Goal: Task Accomplishment & Management: Manage account settings

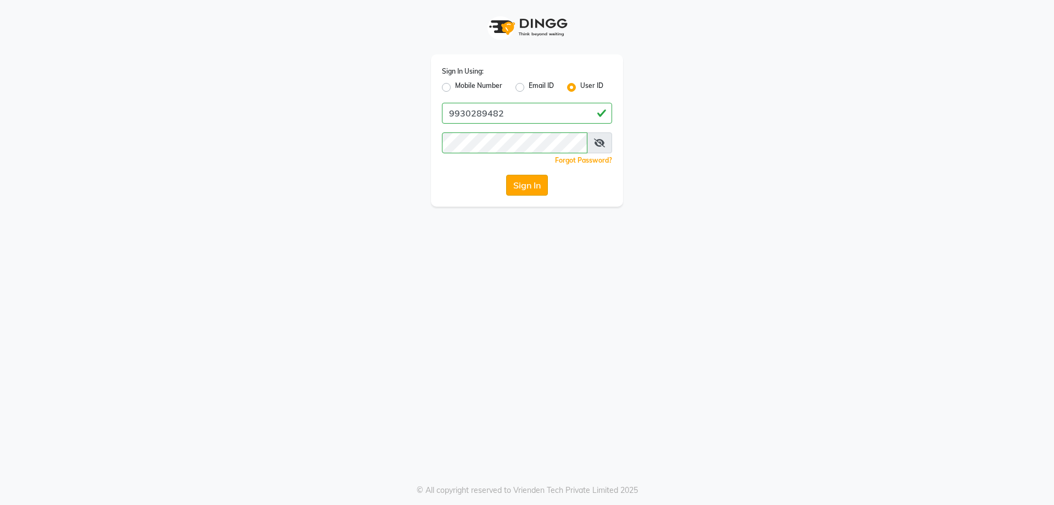
click at [516, 191] on button "Sign In" at bounding box center [527, 185] width 42 height 21
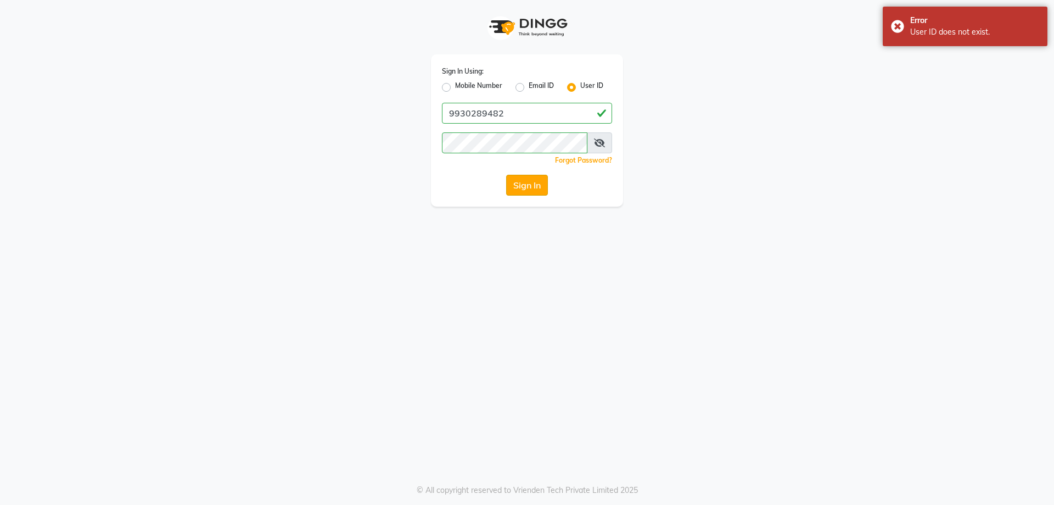
click at [516, 189] on button "Sign In" at bounding box center [527, 185] width 42 height 21
drag, startPoint x: 516, startPoint y: 189, endPoint x: 516, endPoint y: 183, distance: 6.0
click at [516, 183] on button "Sign In" at bounding box center [527, 185] width 42 height 21
click at [517, 176] on button "Sign In" at bounding box center [527, 185] width 42 height 21
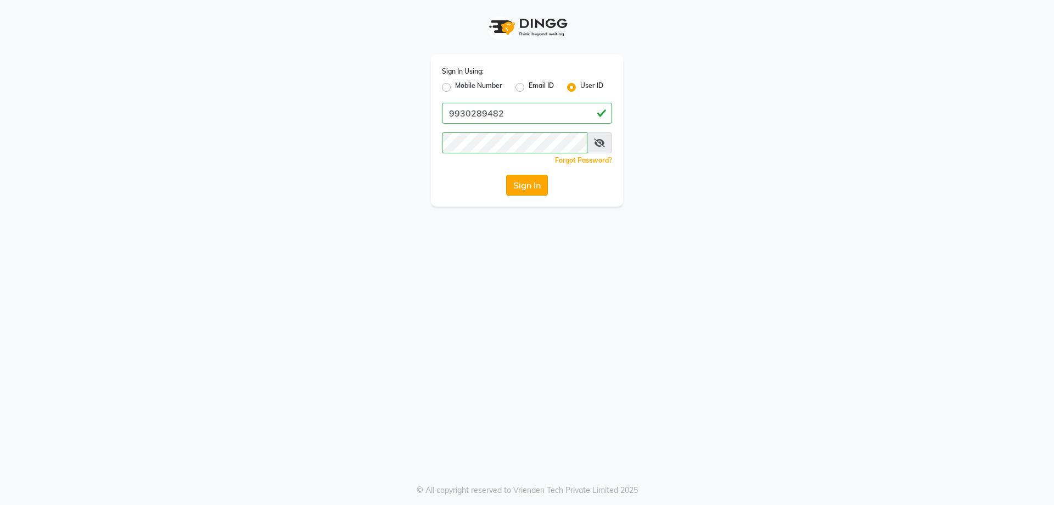
click at [535, 182] on button "Sign In" at bounding box center [527, 185] width 42 height 21
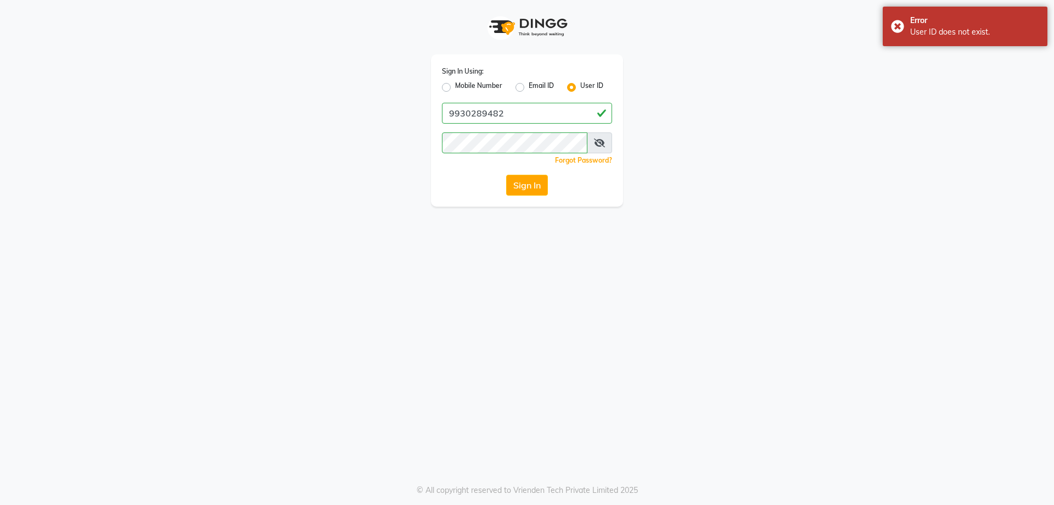
click at [535, 182] on button "Sign In" at bounding box center [527, 185] width 42 height 21
click at [535, 183] on button "Sign In" at bounding box center [527, 185] width 42 height 21
click at [533, 187] on button "Sign In" at bounding box center [527, 185] width 42 height 21
click at [528, 197] on div "Sign In Using: Mobile Number Email ID User ID 9930289482 Remember me Forgot Pas…" at bounding box center [527, 130] width 192 height 152
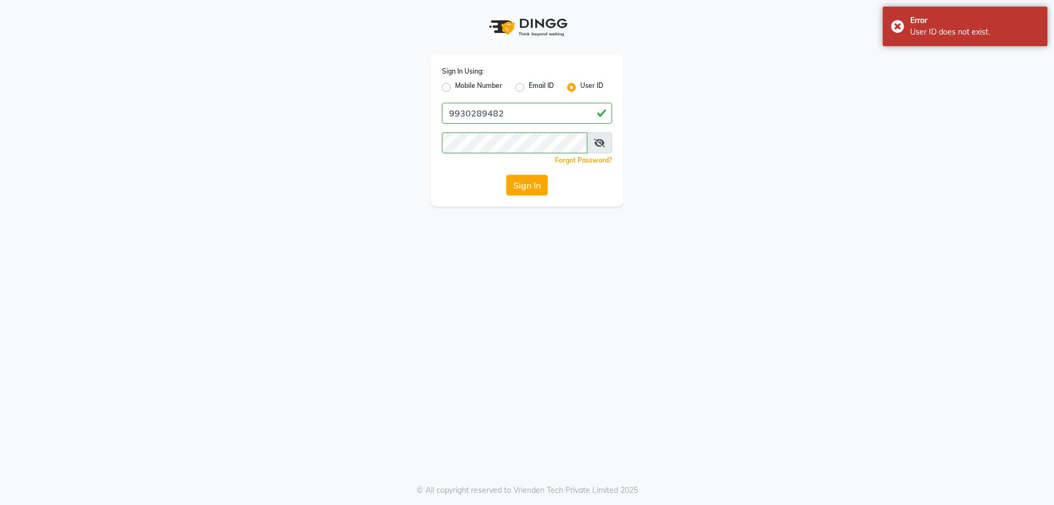
click at [527, 189] on button "Sign In" at bounding box center [527, 185] width 42 height 21
click at [529, 176] on button "Sign In" at bounding box center [527, 185] width 42 height 21
click at [530, 174] on div "Sign In Using: Mobile Number Email ID User ID 9930289482 Remember me Forgot Pas…" at bounding box center [527, 130] width 192 height 152
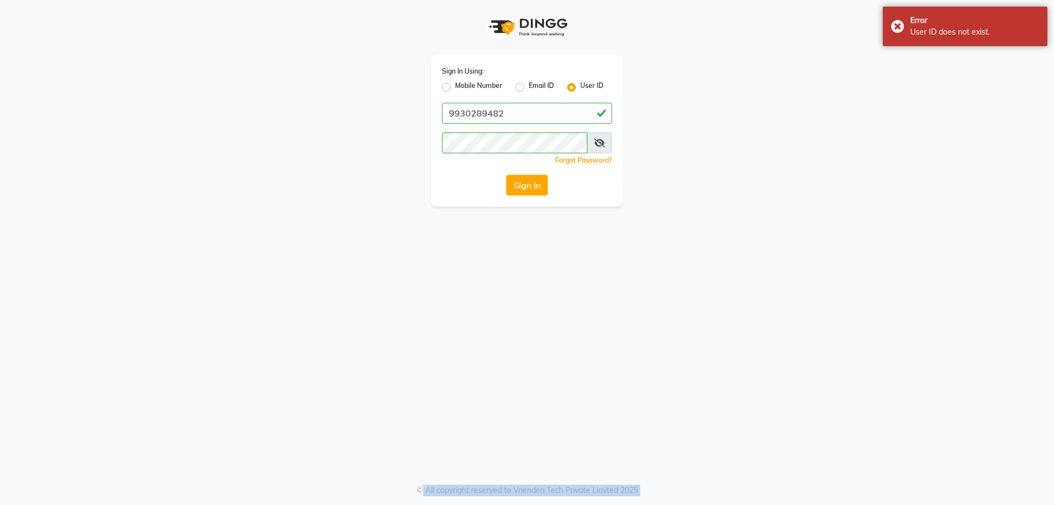
drag, startPoint x: 530, startPoint y: 174, endPoint x: 574, endPoint y: 200, distance: 50.9
click at [557, 191] on div "Sign In Using: Mobile Number Email ID User ID 9930289482 Remember me Forgot Pas…" at bounding box center [527, 130] width 192 height 152
click at [574, 200] on div "Sign In Using: Mobile Number Email ID User ID 9930289482 Remember me Forgot Pas…" at bounding box center [527, 130] width 192 height 152
click at [575, 200] on div "Sign In Using: Mobile Number Email ID User ID 9930289482 Remember me Forgot Pas…" at bounding box center [527, 130] width 192 height 152
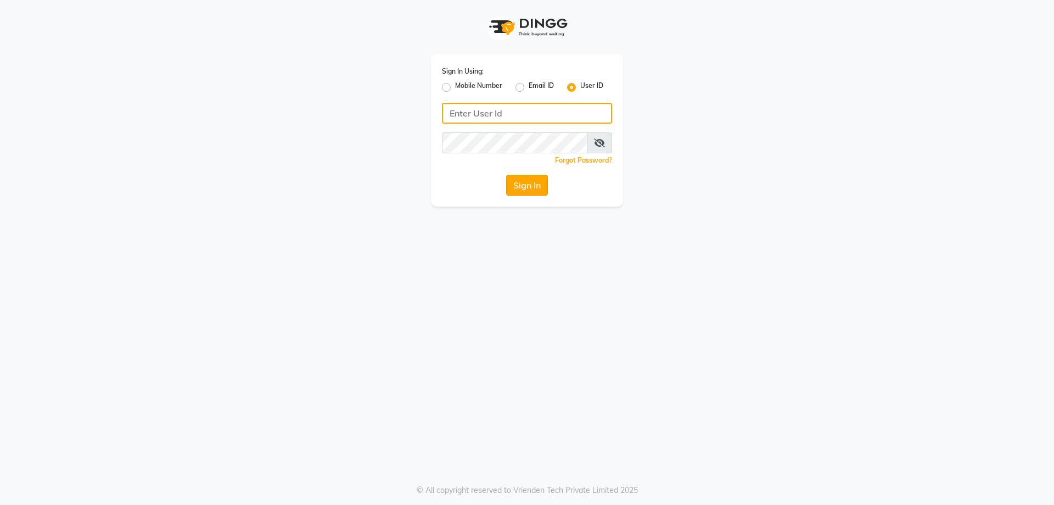
type input "9930289482"
drag, startPoint x: 513, startPoint y: 186, endPoint x: 529, endPoint y: 192, distance: 17.2
click at [527, 184] on button "Sign In" at bounding box center [527, 185] width 42 height 21
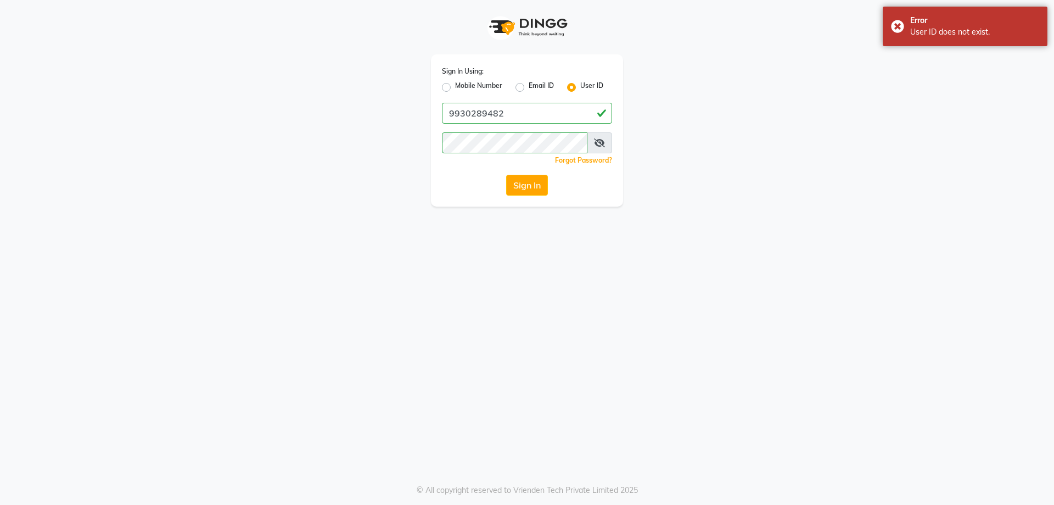
click at [605, 137] on span at bounding box center [599, 142] width 25 height 21
click at [599, 140] on icon at bounding box center [599, 142] width 11 height 9
click at [599, 143] on icon at bounding box center [600, 142] width 10 height 9
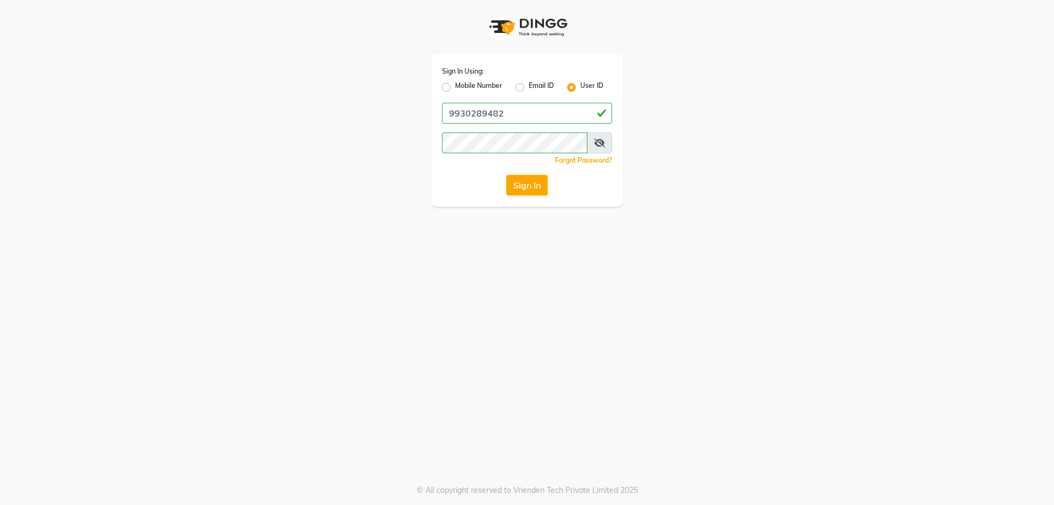
click at [446, 82] on div "Mobile Number" at bounding box center [472, 87] width 60 height 13
click at [455, 87] on label "Mobile Number" at bounding box center [478, 87] width 47 height 13
click at [455, 87] on input "Mobile Number" at bounding box center [458, 84] width 7 height 7
radio input "true"
radio input "false"
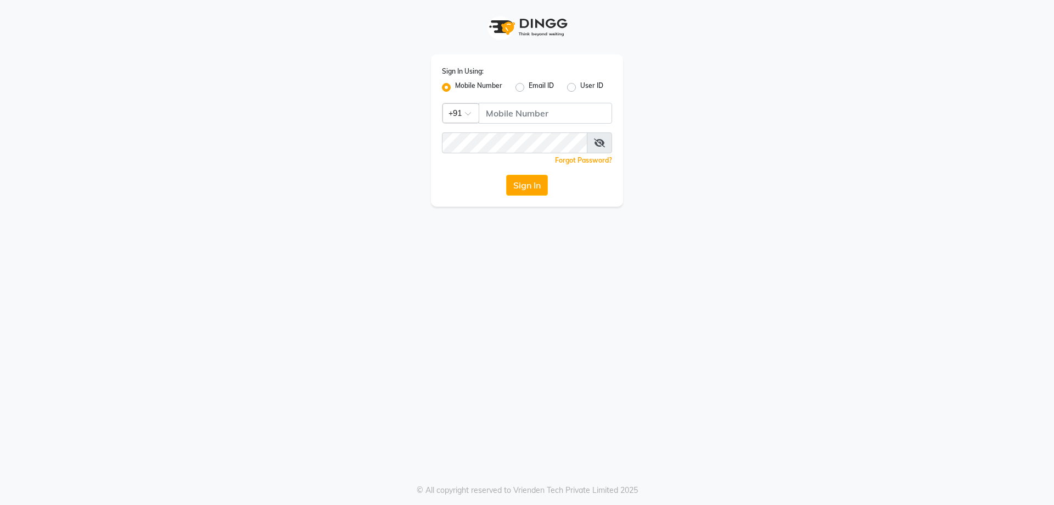
click at [580, 84] on label "User ID" at bounding box center [591, 87] width 23 height 13
click at [580, 84] on input "User ID" at bounding box center [583, 84] width 7 height 7
radio input "true"
radio input "false"
click at [551, 182] on div "Sign In" at bounding box center [527, 185] width 170 height 21
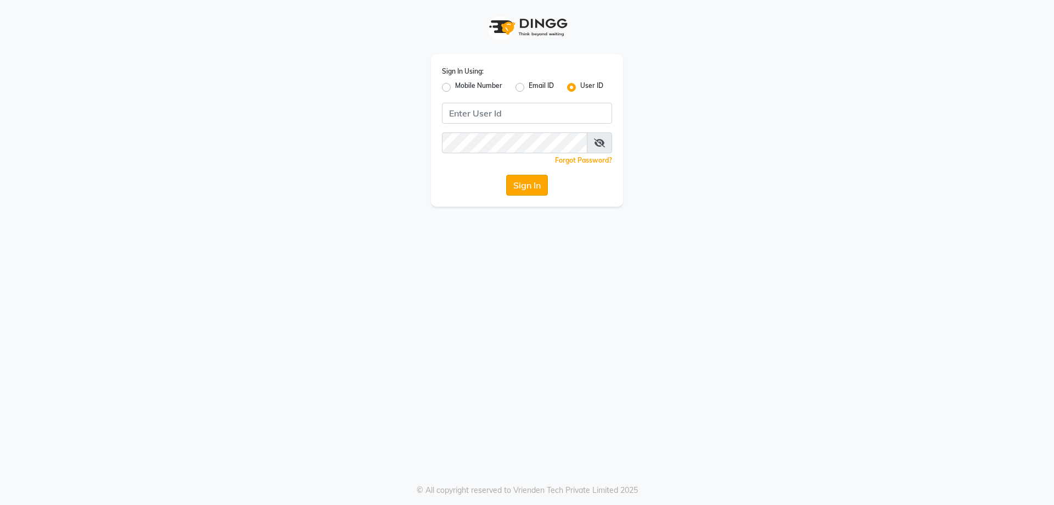
click at [539, 180] on button "Sign In" at bounding box center [527, 185] width 42 height 21
click at [515, 187] on button "Sign In" at bounding box center [527, 185] width 42 height 21
click at [514, 86] on div "Mobile Number Email ID User ID" at bounding box center [527, 87] width 170 height 13
click at [529, 86] on label "Email ID" at bounding box center [541, 87] width 25 height 13
click at [529, 86] on input "Email ID" at bounding box center [532, 84] width 7 height 7
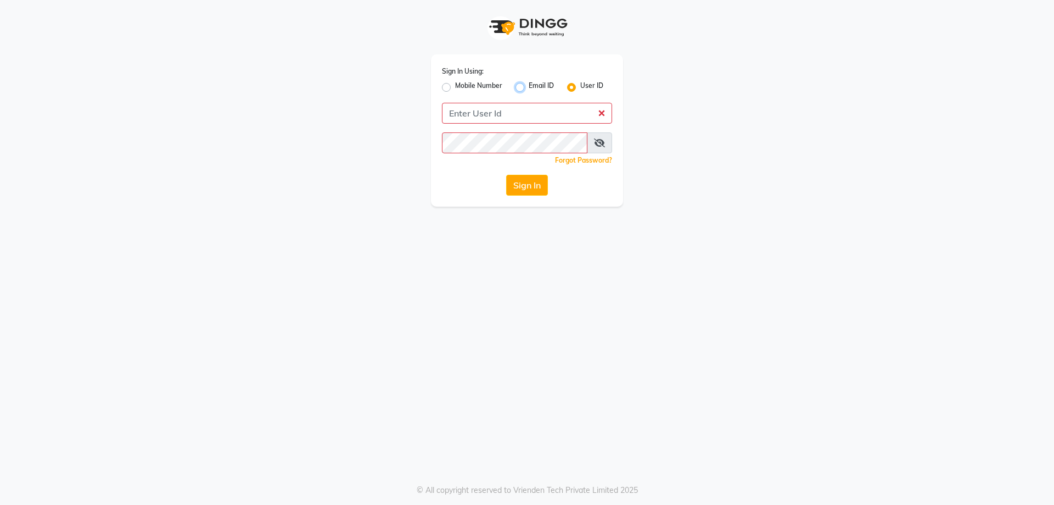
radio input "true"
radio input "false"
